Goal: Communication & Community: Share content

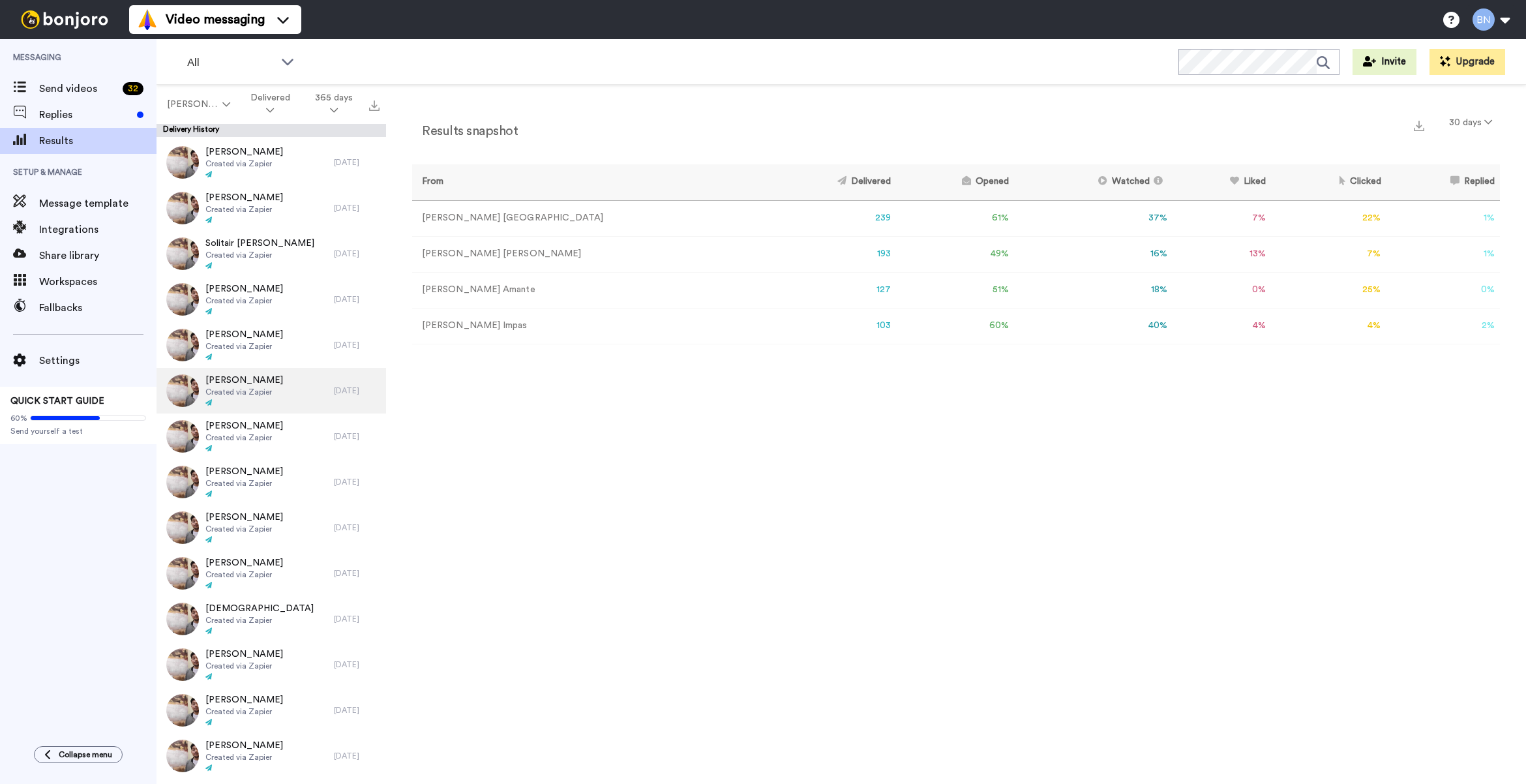
scroll to position [1627, 0]
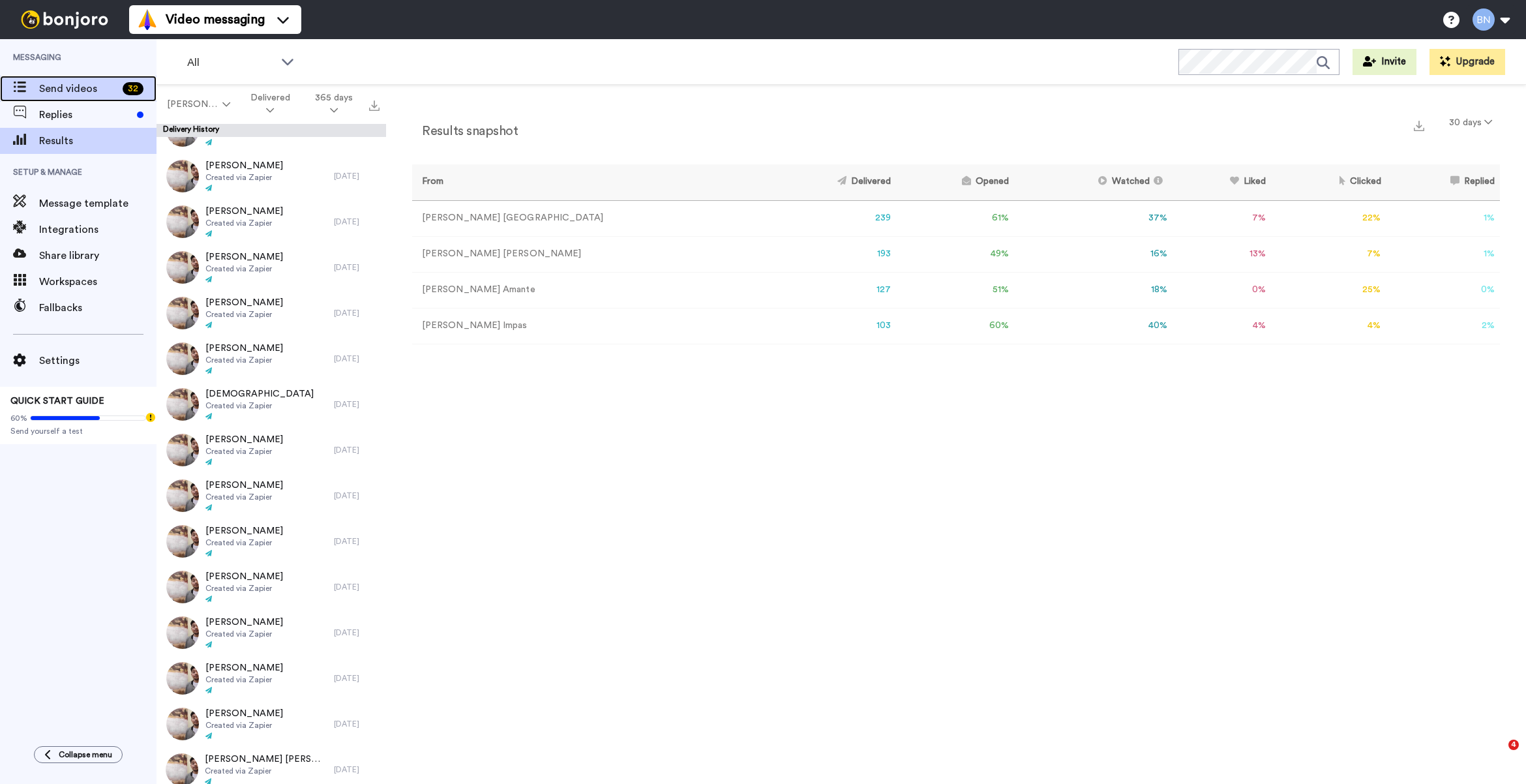
click at [93, 92] on span "Send videos" at bounding box center [78, 89] width 78 height 16
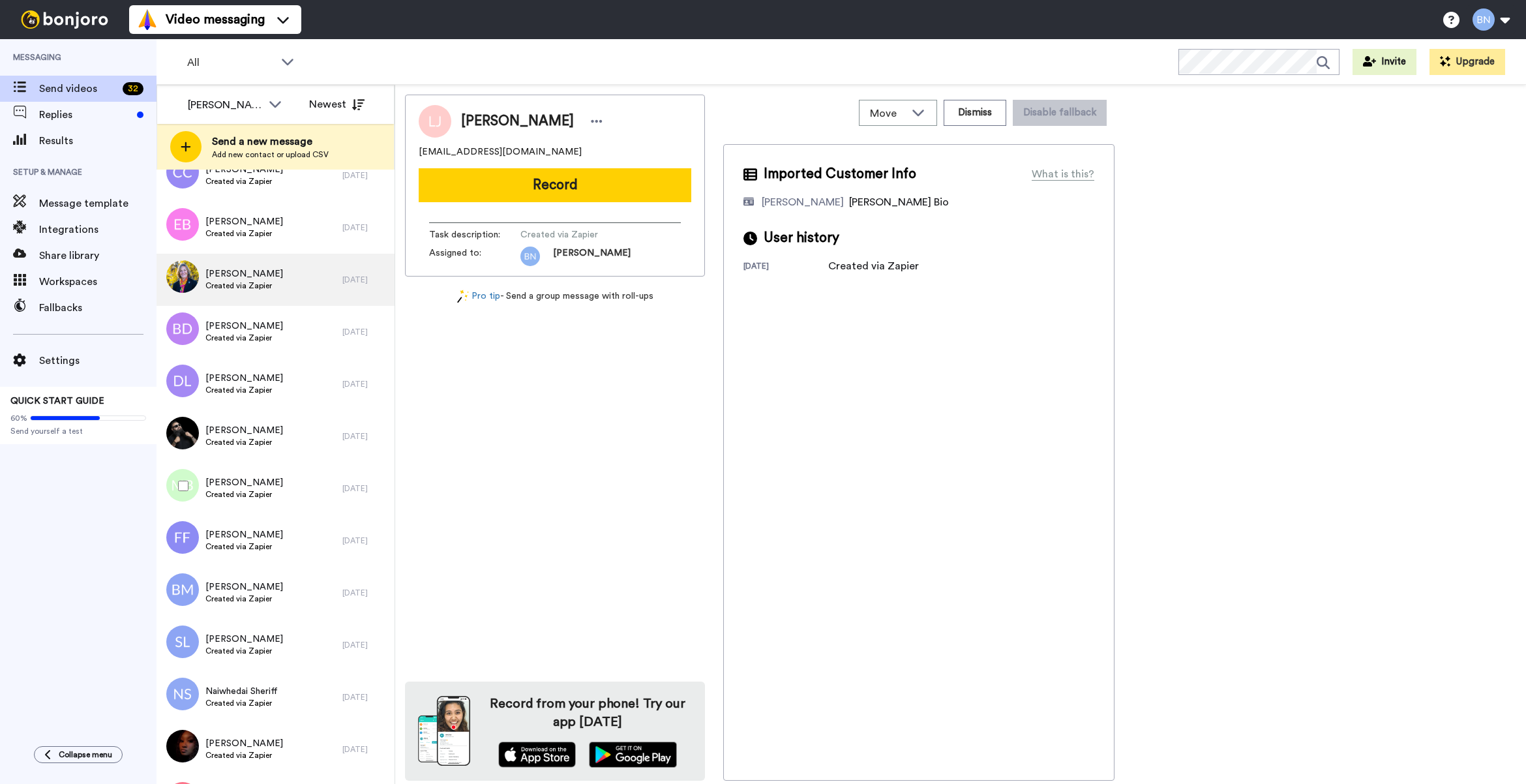
scroll to position [1080, 0]
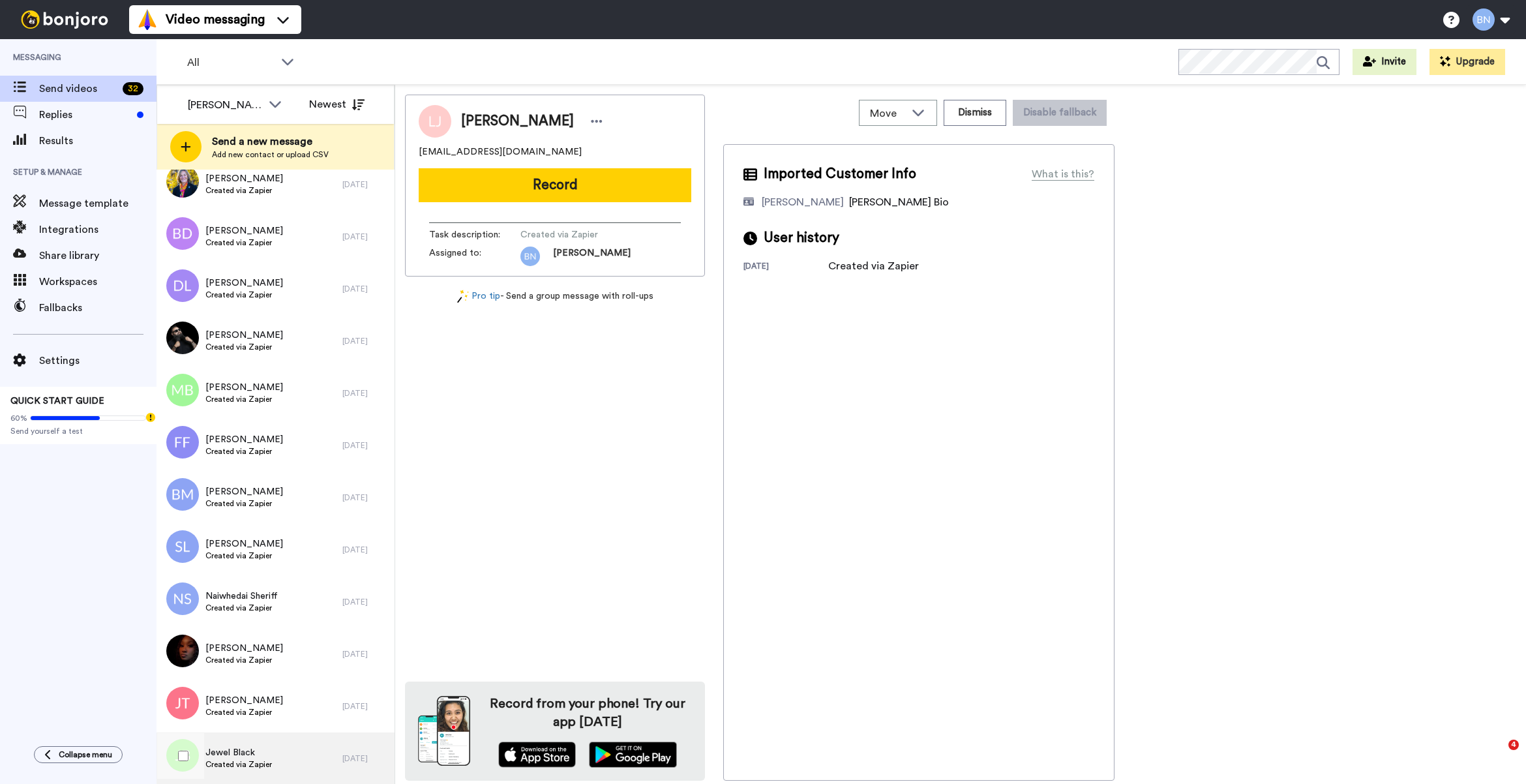
click at [256, 764] on span "Created via Zapier" at bounding box center [238, 763] width 66 height 11
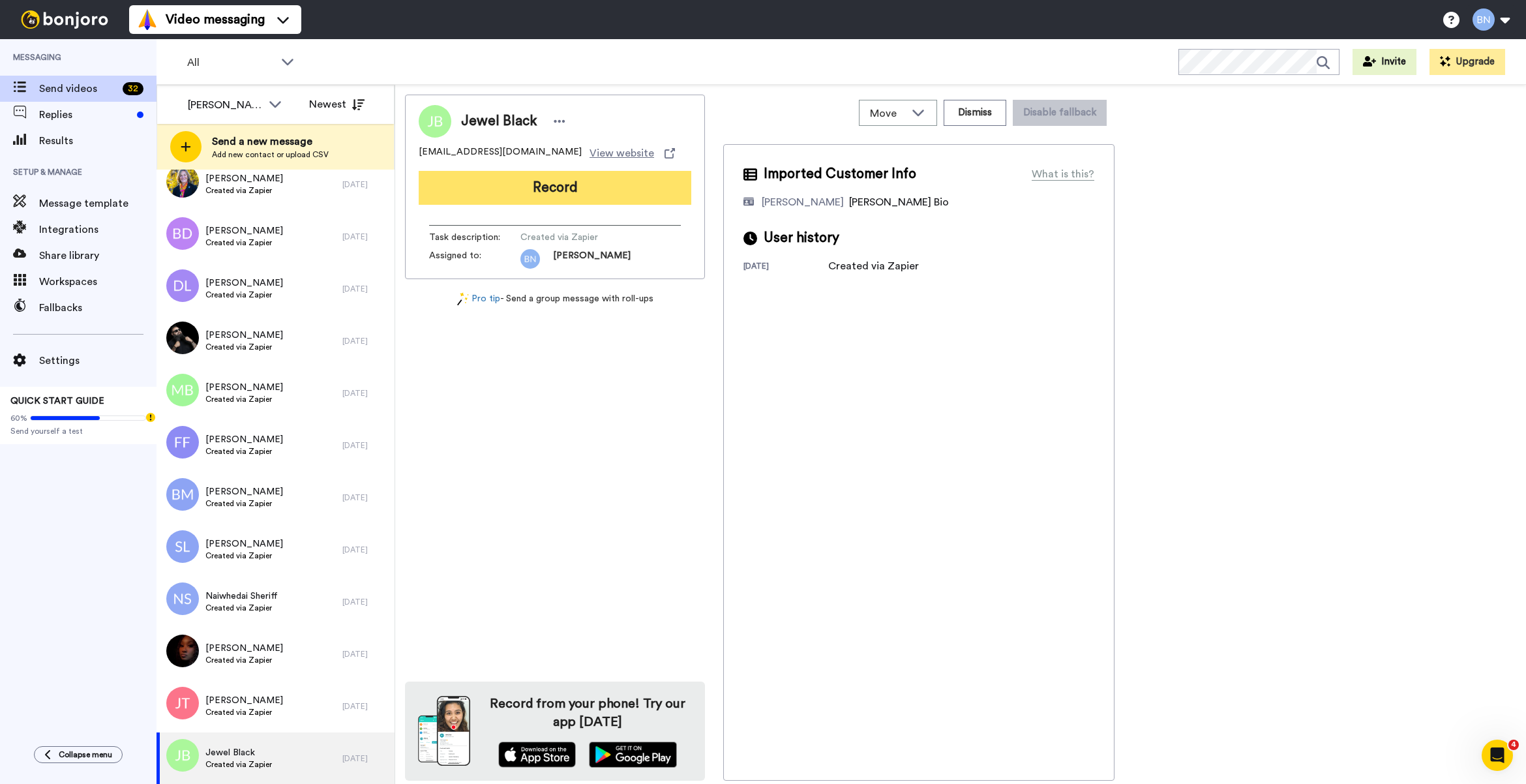
click at [569, 180] on button "Record" at bounding box center [555, 187] width 272 height 34
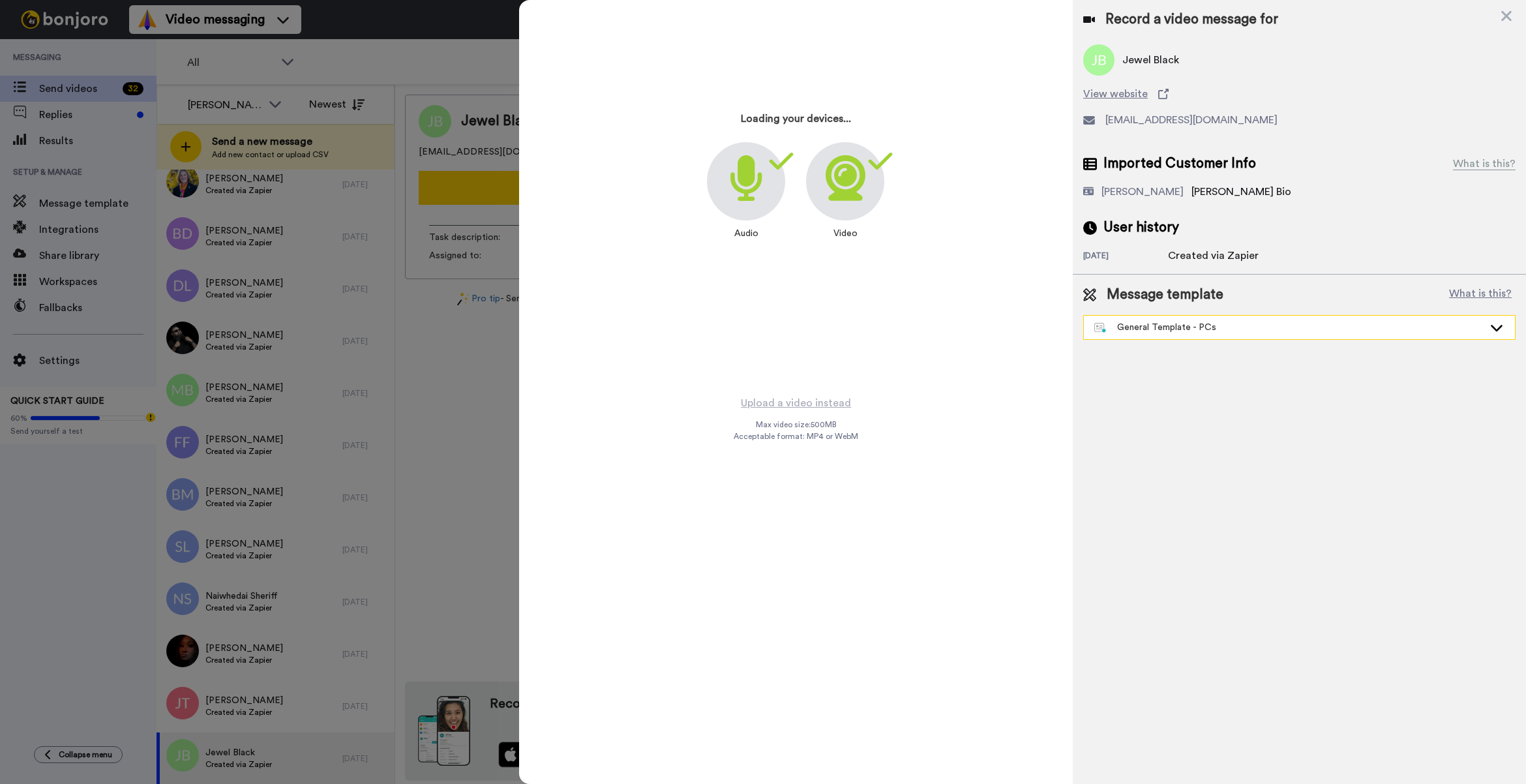
click at [1144, 325] on div "General Template - PCs" at bounding box center [1289, 327] width 390 height 13
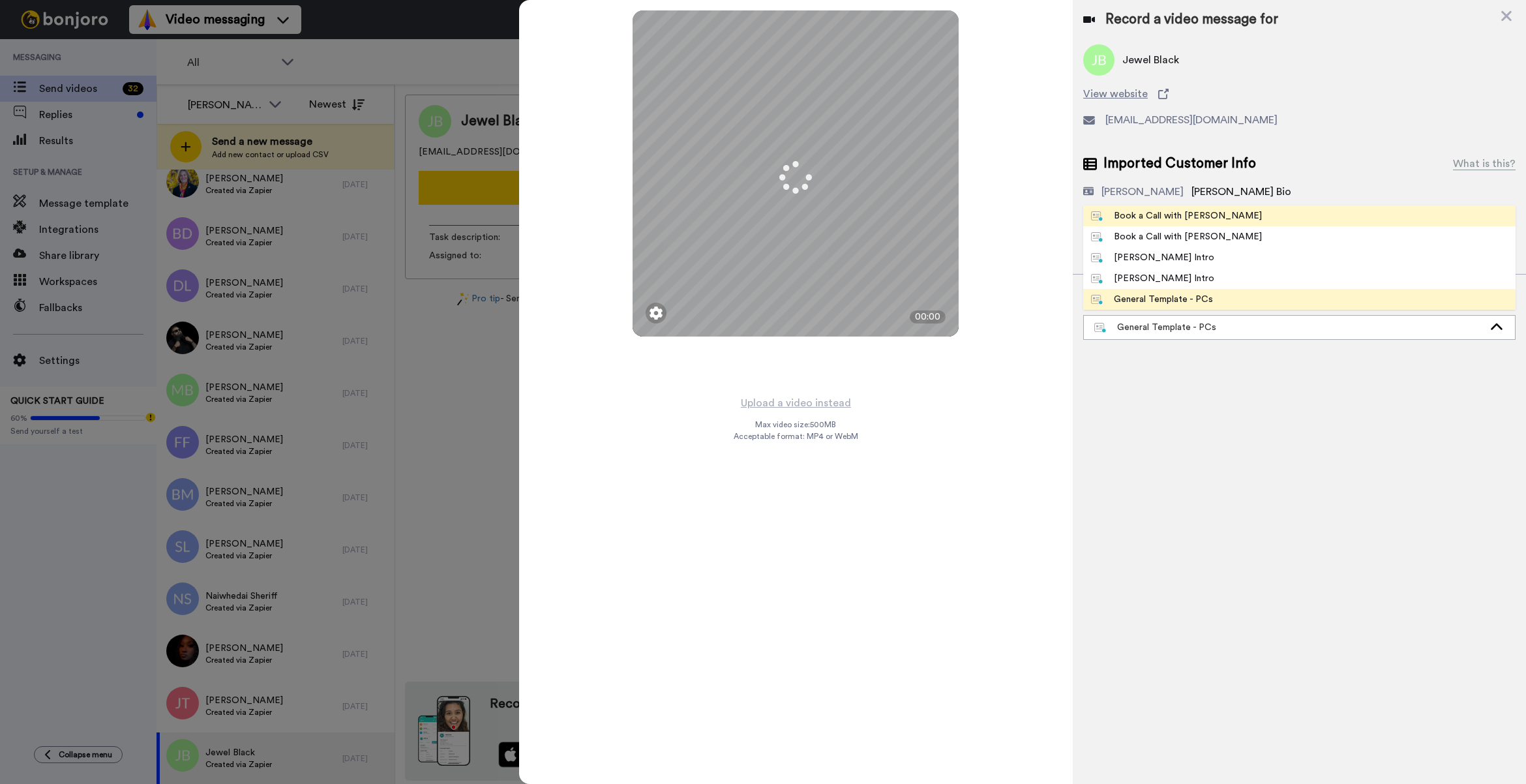
click at [1157, 221] on div "Book a Call with Bruce" at bounding box center [1176, 216] width 171 height 13
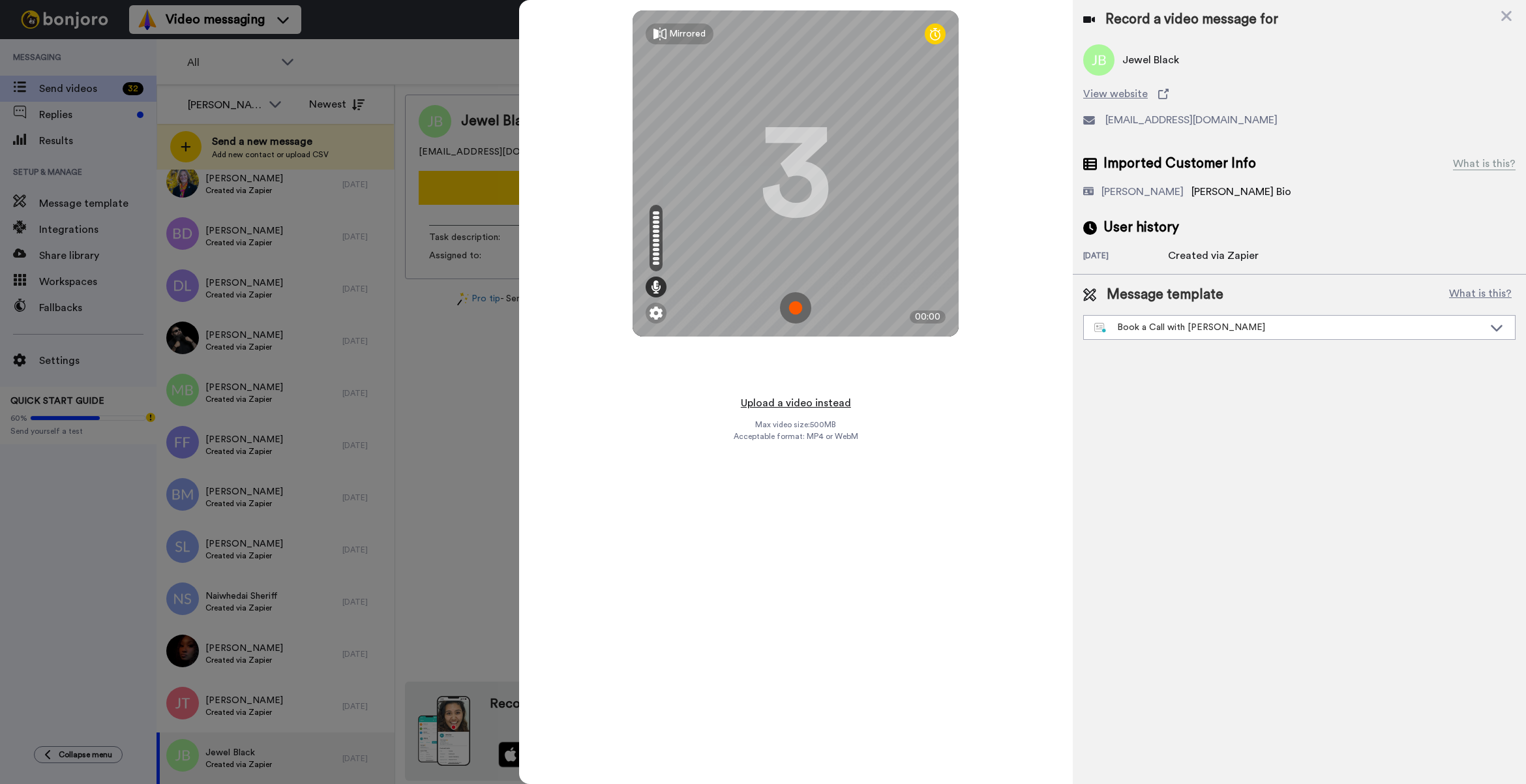
click at [820, 402] on button "Upload a video instead" at bounding box center [796, 403] width 118 height 17
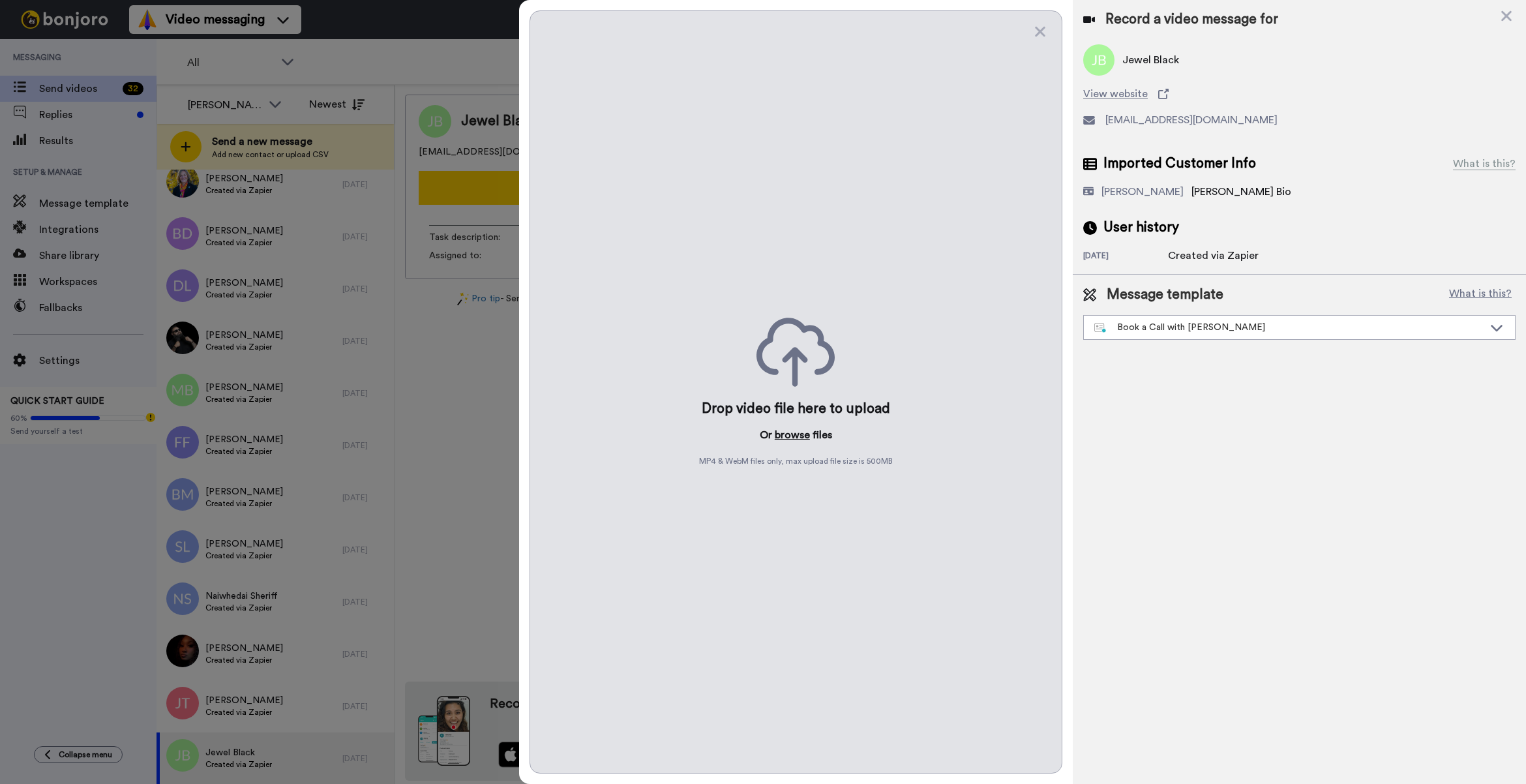
click at [789, 435] on button "browse" at bounding box center [793, 435] width 35 height 16
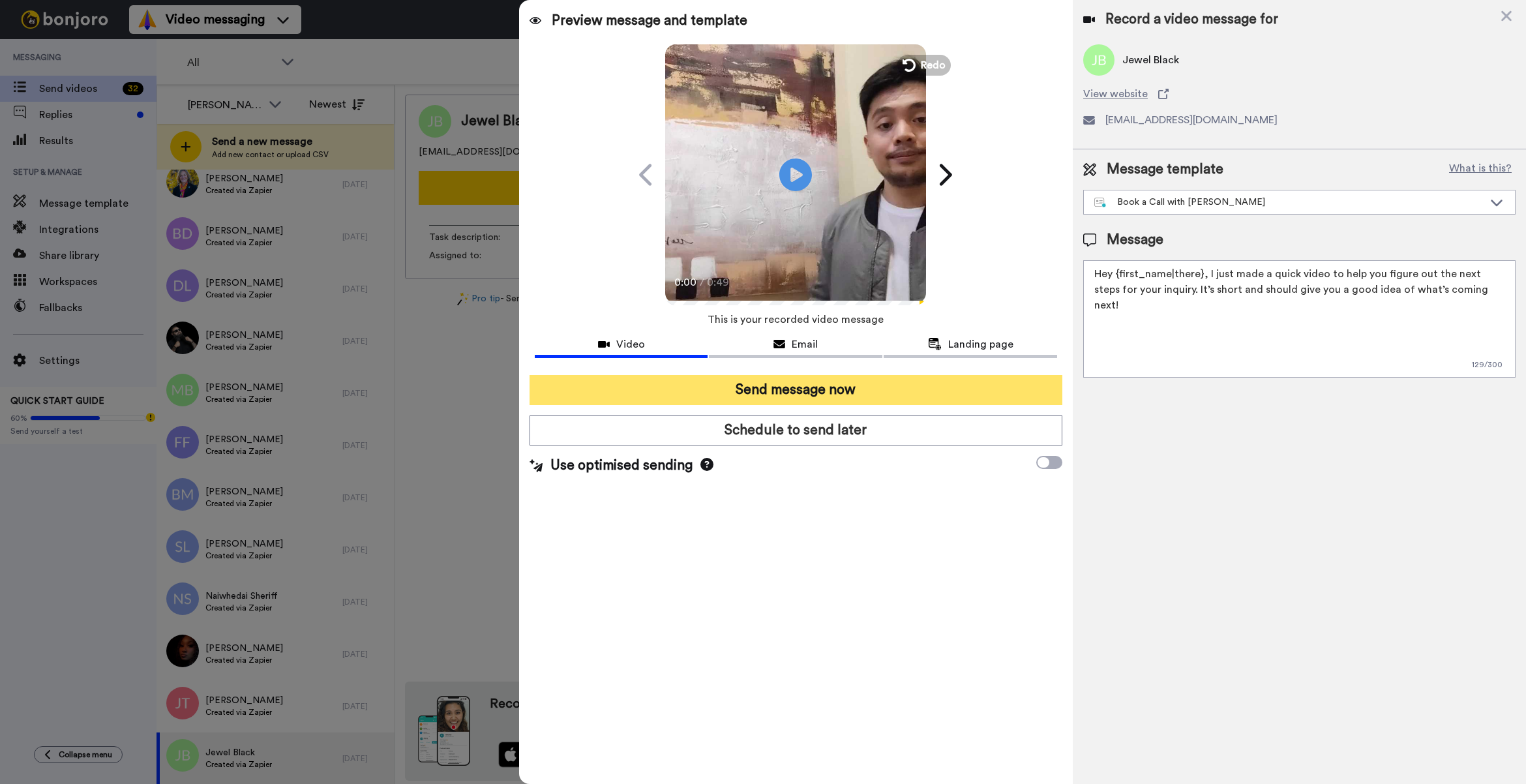
click at [823, 390] on button "Send message now" at bounding box center [797, 390] width 533 height 30
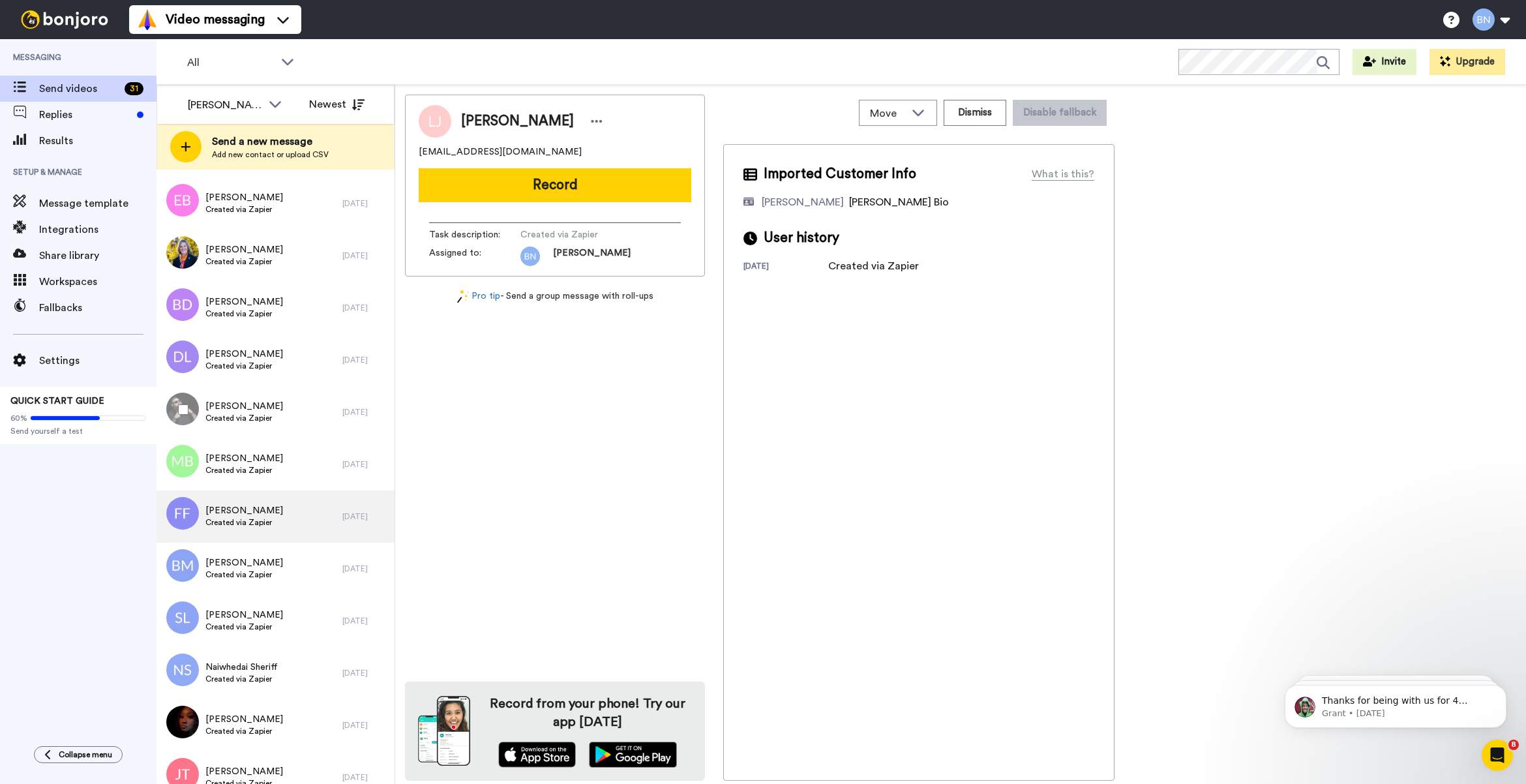
scroll to position [1028, 0]
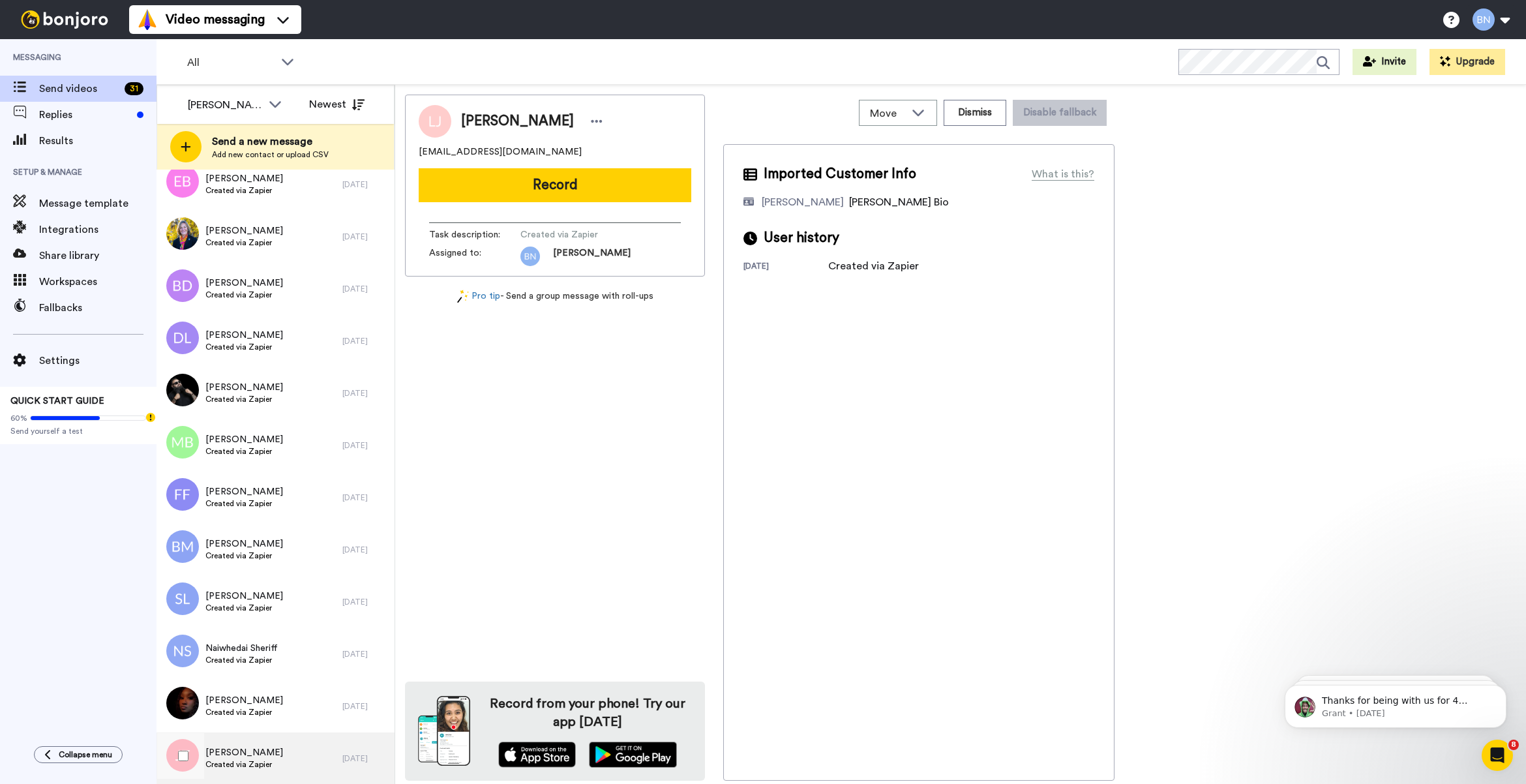
click at [282, 754] on div "Johnesh Thomas Created via Zapier" at bounding box center [249, 759] width 186 height 52
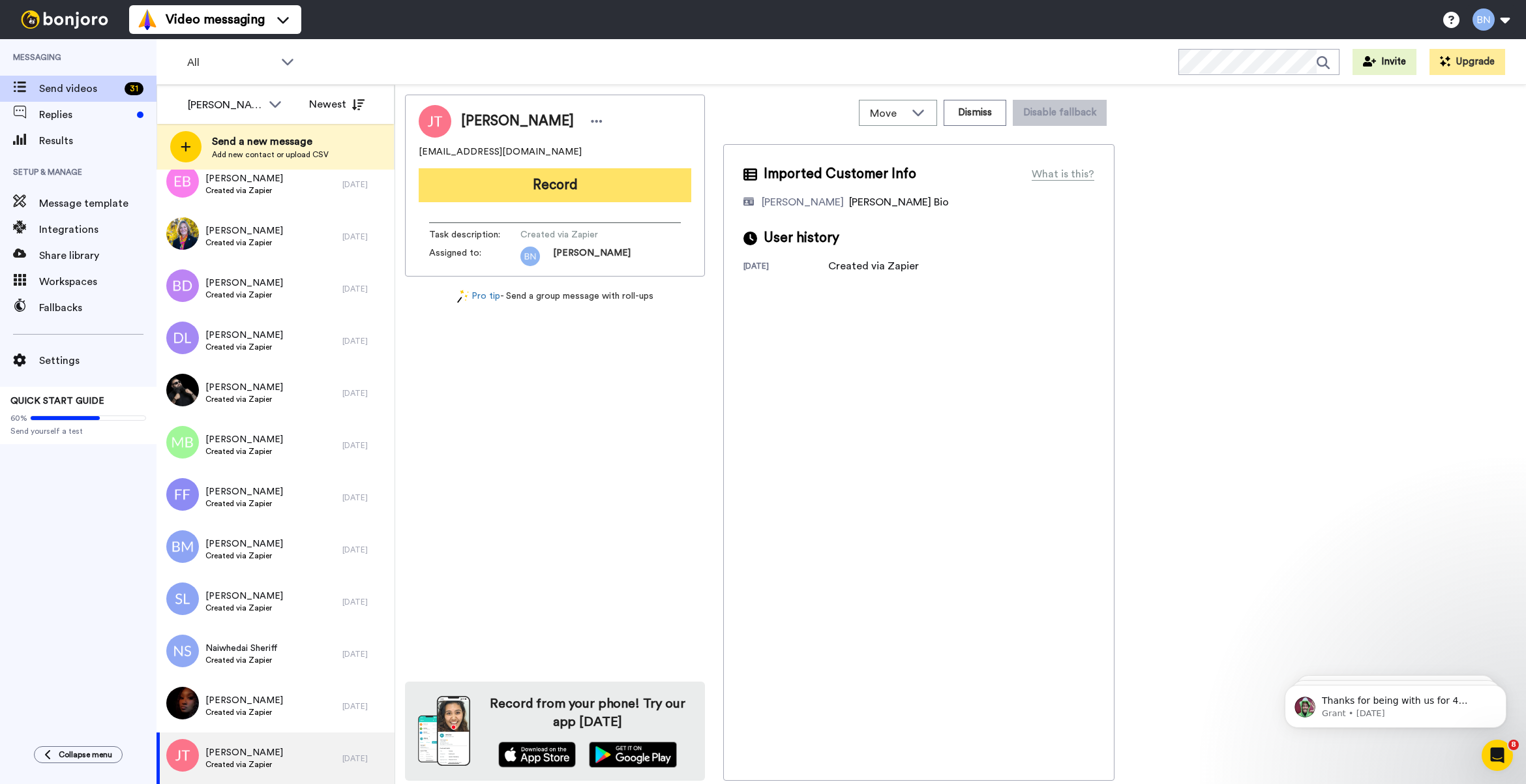
click at [647, 174] on button "Record" at bounding box center [555, 185] width 272 height 34
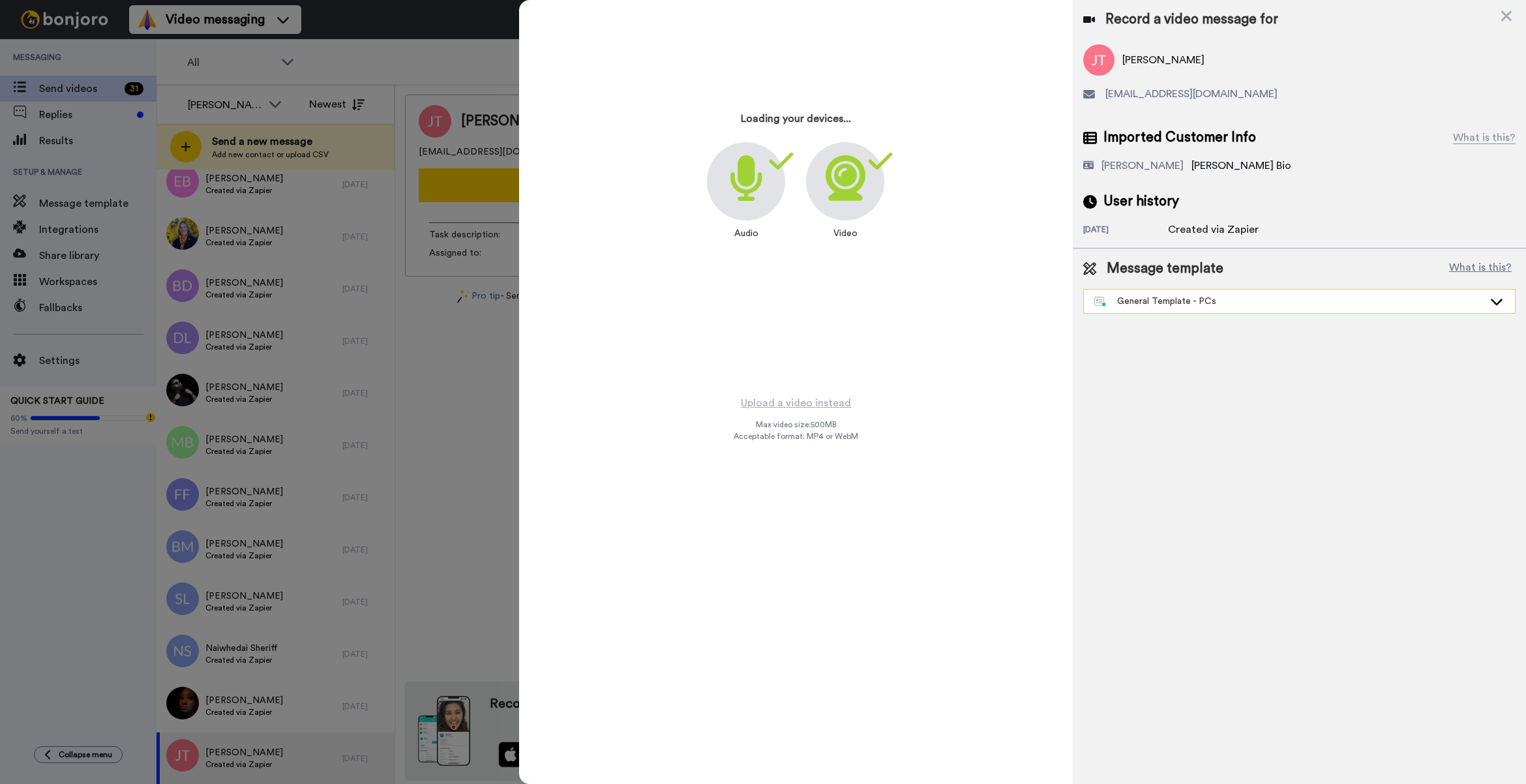
click at [1137, 304] on div "General Template - PCs" at bounding box center [1289, 301] width 390 height 13
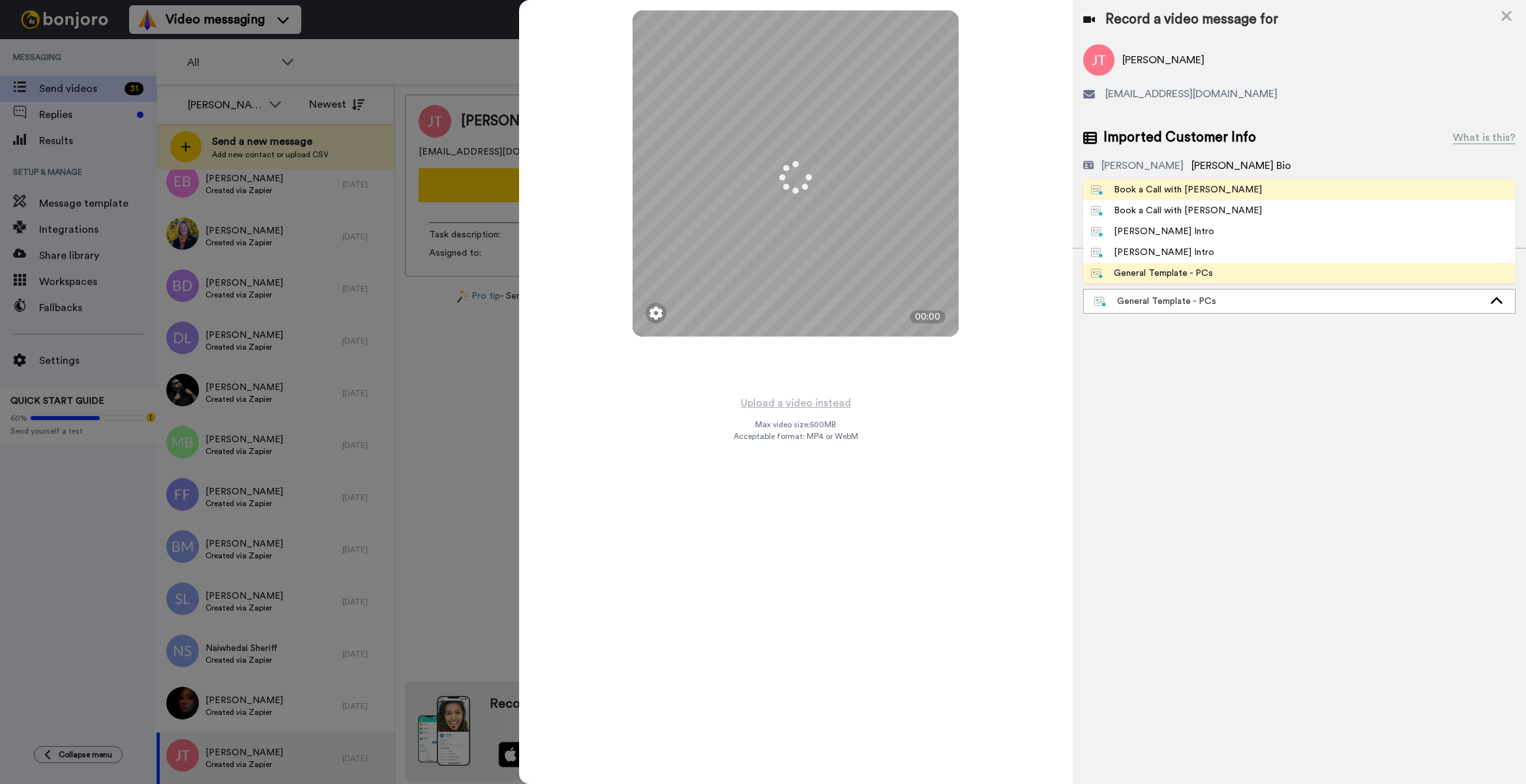
drag, startPoint x: 1143, startPoint y: 189, endPoint x: 1011, endPoint y: 278, distance: 159.2
click at [1143, 189] on div "Book a Call with Bruce" at bounding box center [1176, 189] width 171 height 13
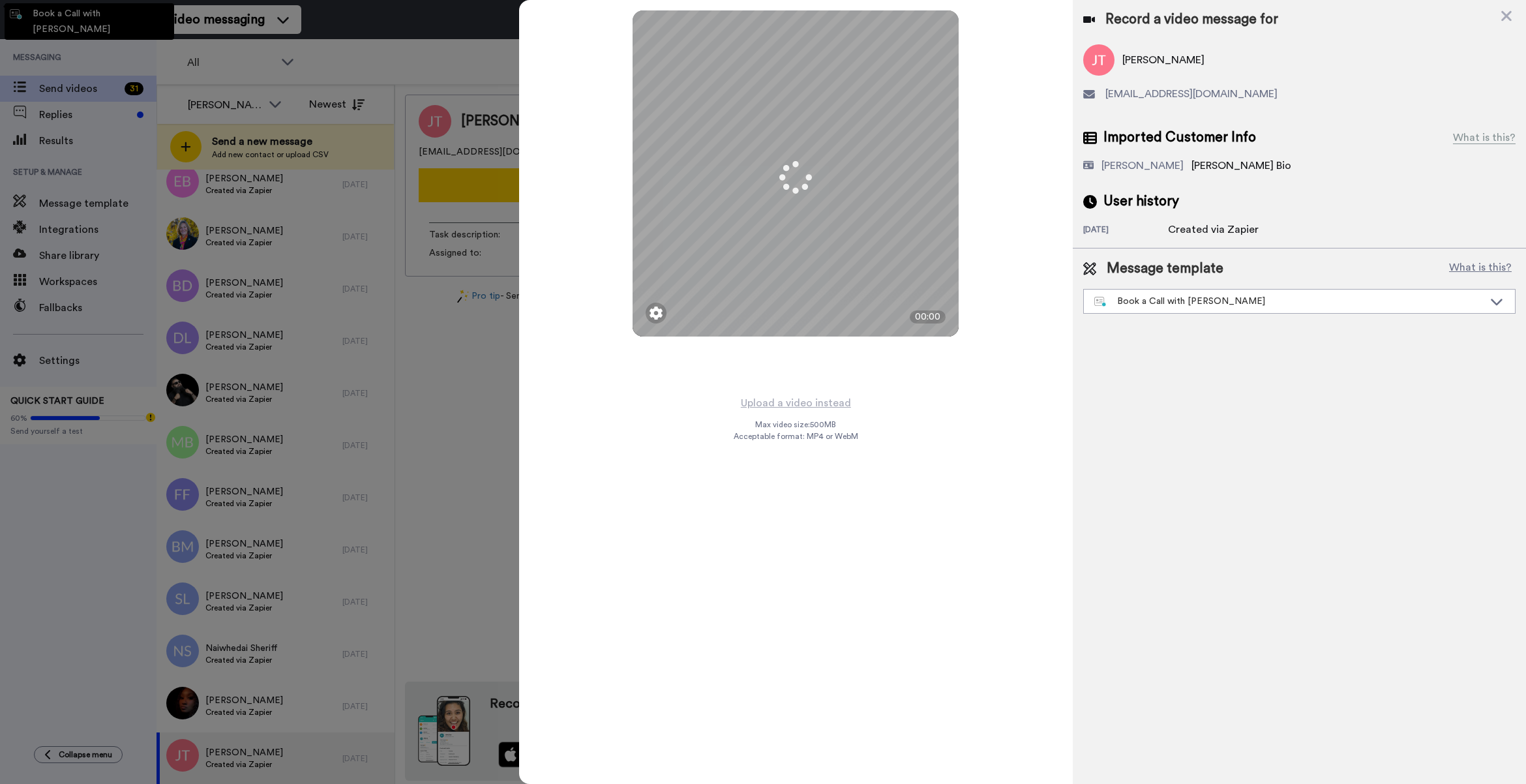
click at [1011, 278] on div "Mirrored Redo 3 00:00" at bounding box center [796, 197] width 554 height 394
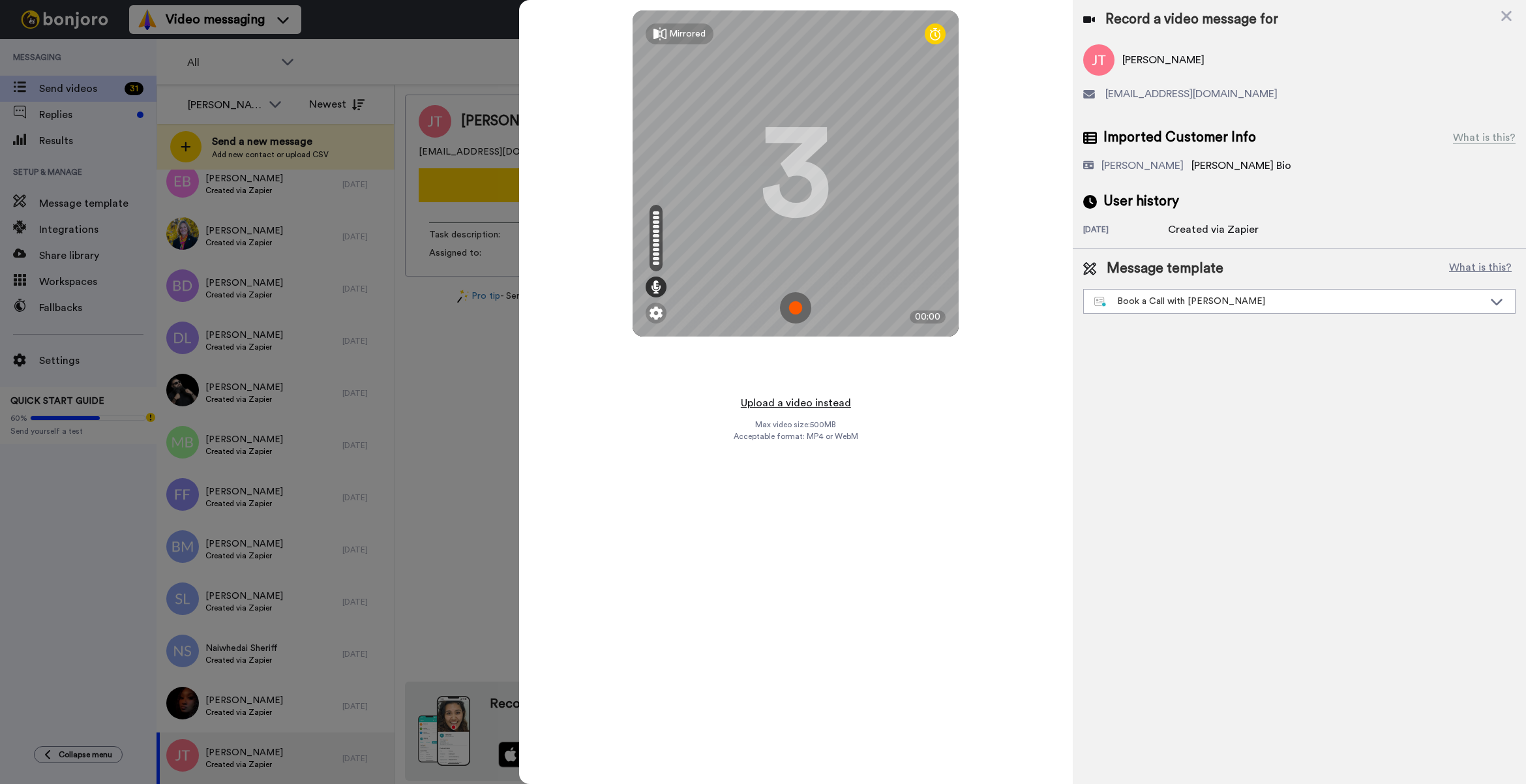
click at [820, 396] on button "Upload a video instead" at bounding box center [796, 403] width 118 height 17
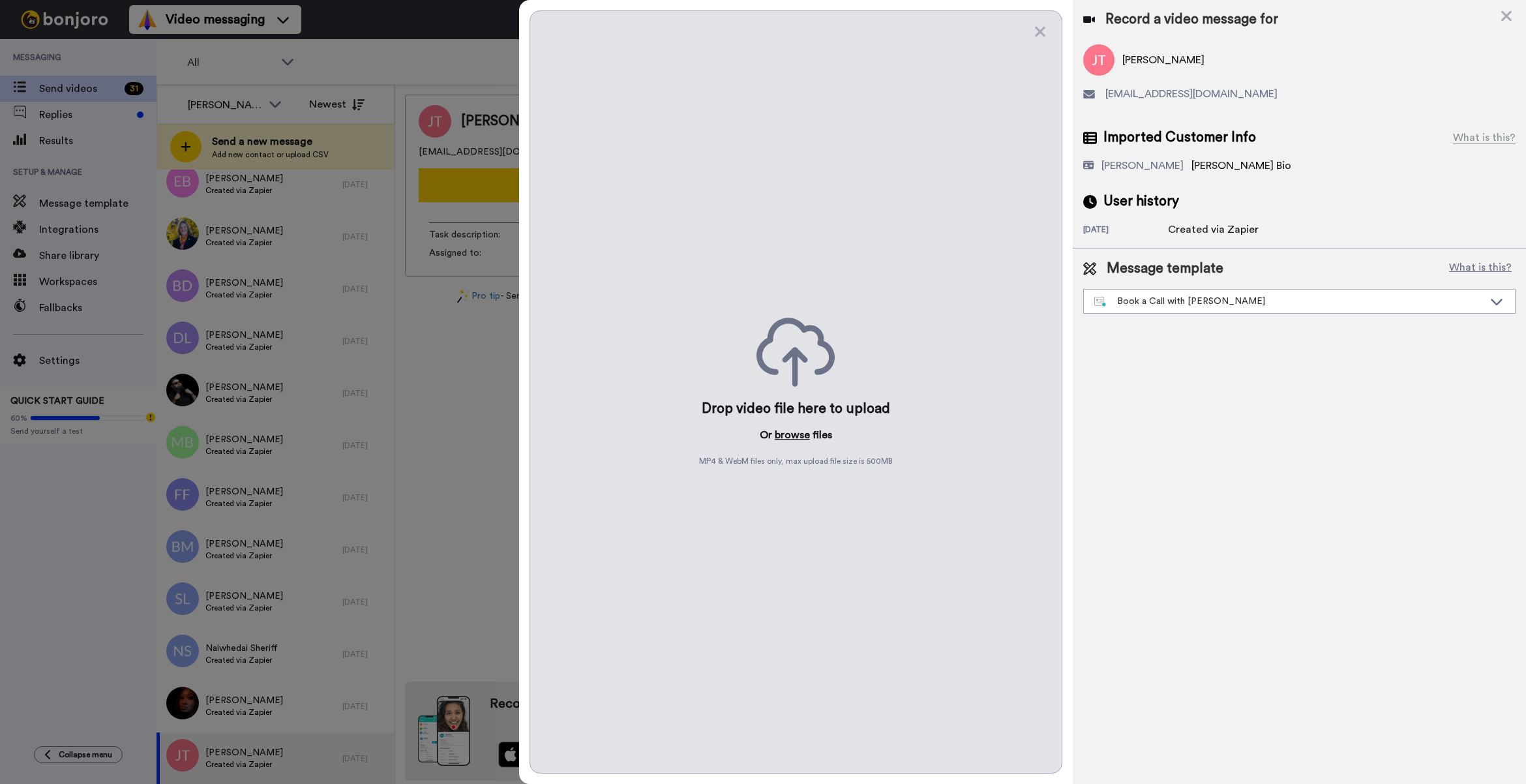
click at [784, 434] on button "browse" at bounding box center [793, 435] width 35 height 16
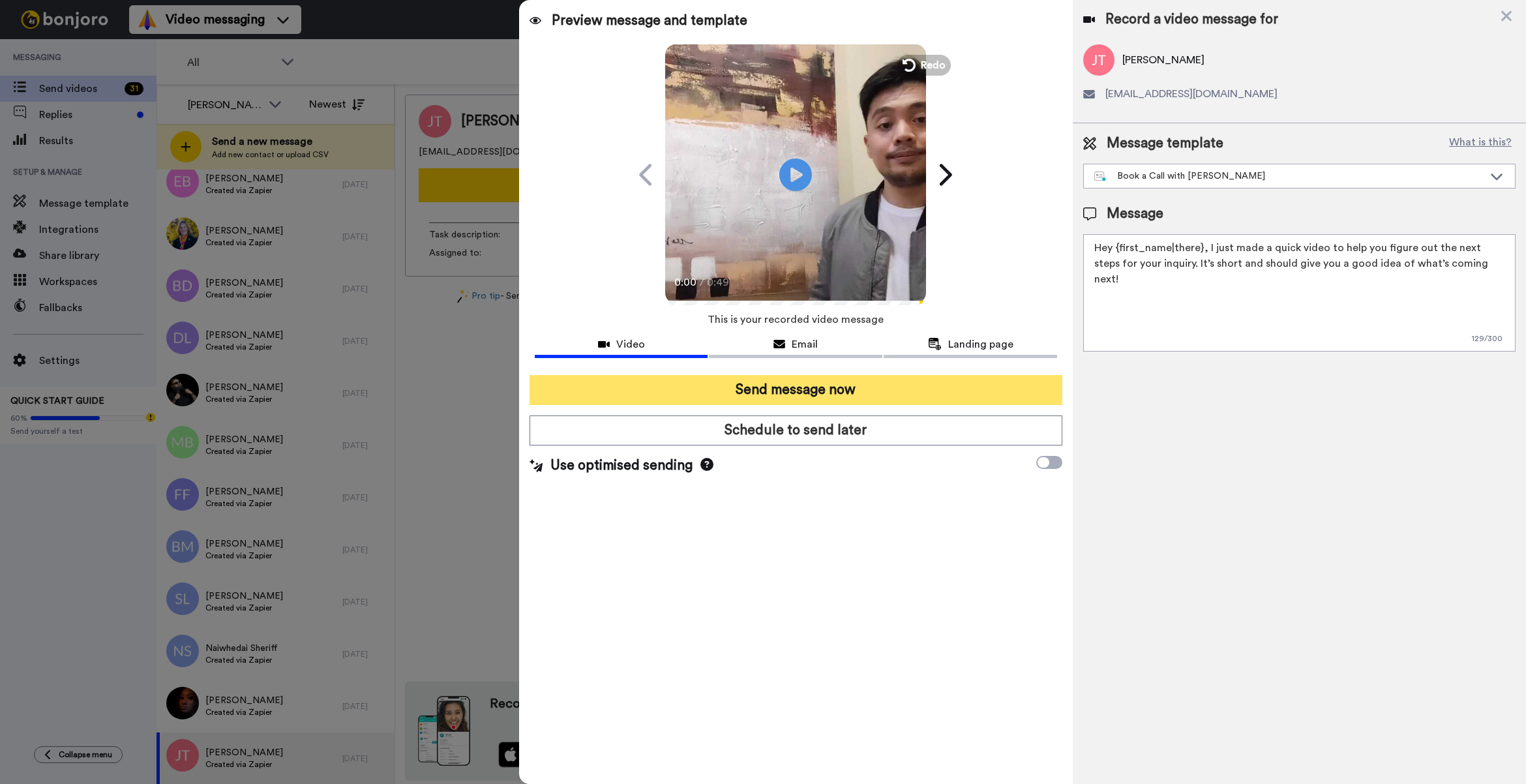
click at [811, 385] on button "Send message now" at bounding box center [797, 390] width 533 height 30
